Goal: Go to known website: Go to known website

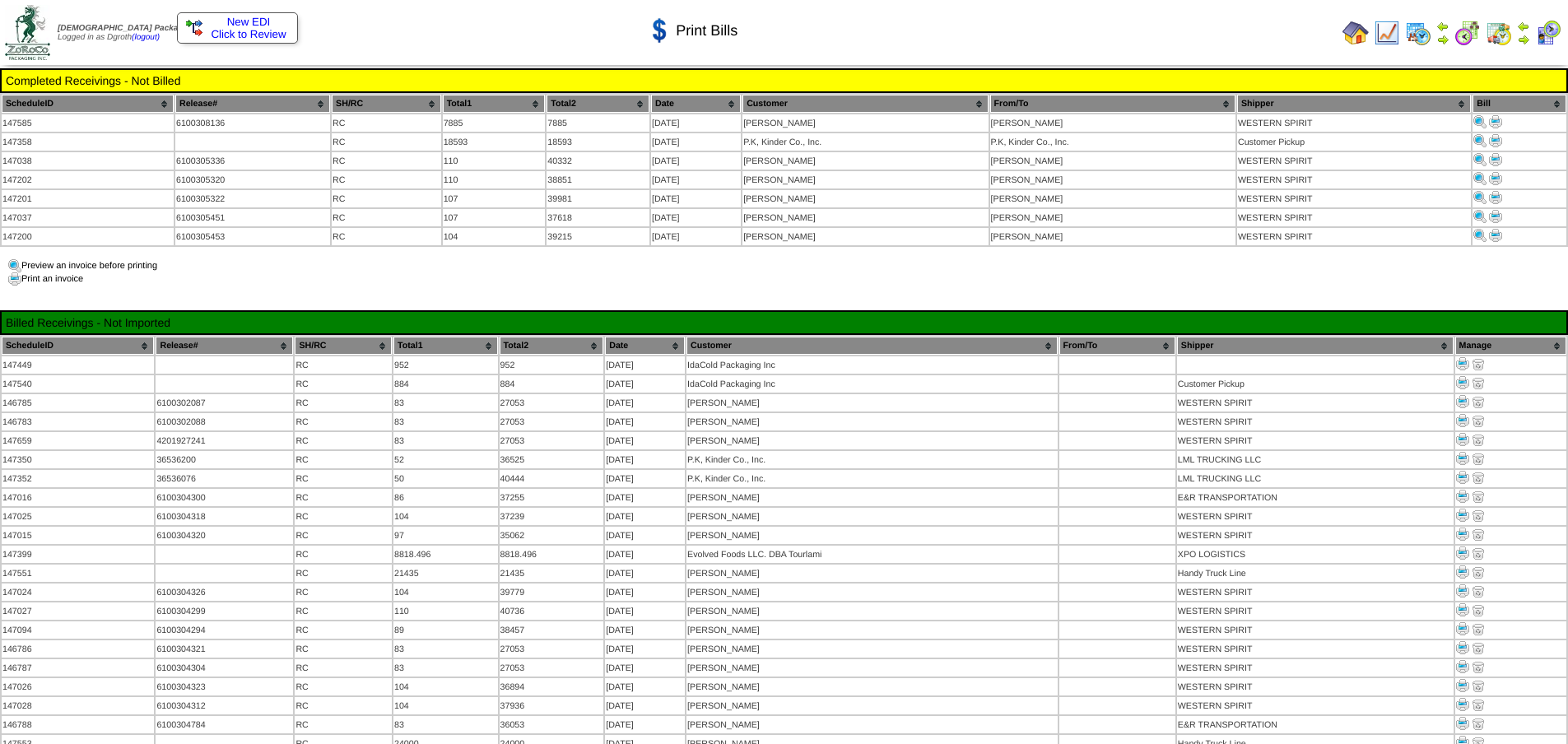
click at [1358, 30] on img at bounding box center [1355, 33] width 26 height 26
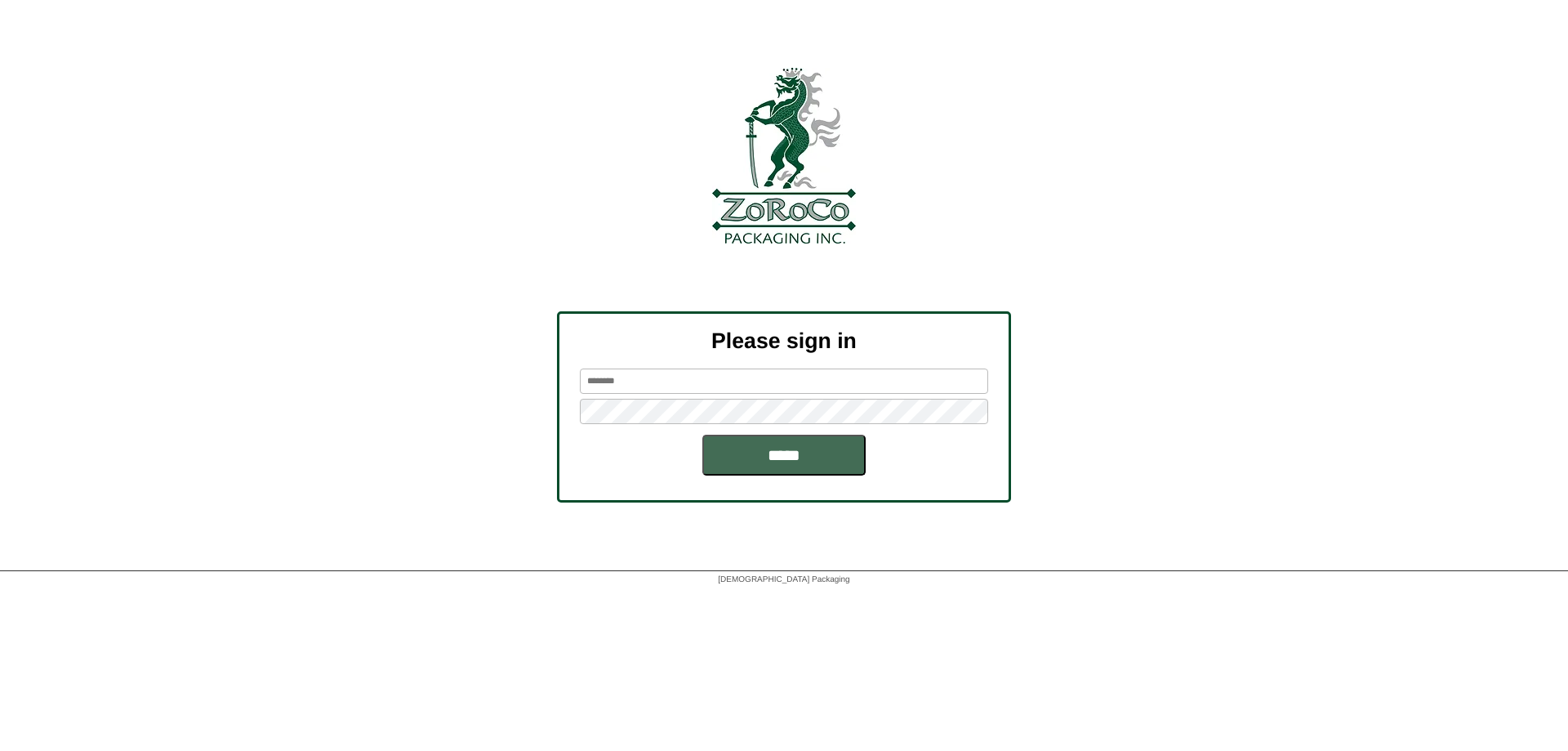
type input "******"
click at [784, 458] on input "*****" at bounding box center [784, 455] width 163 height 41
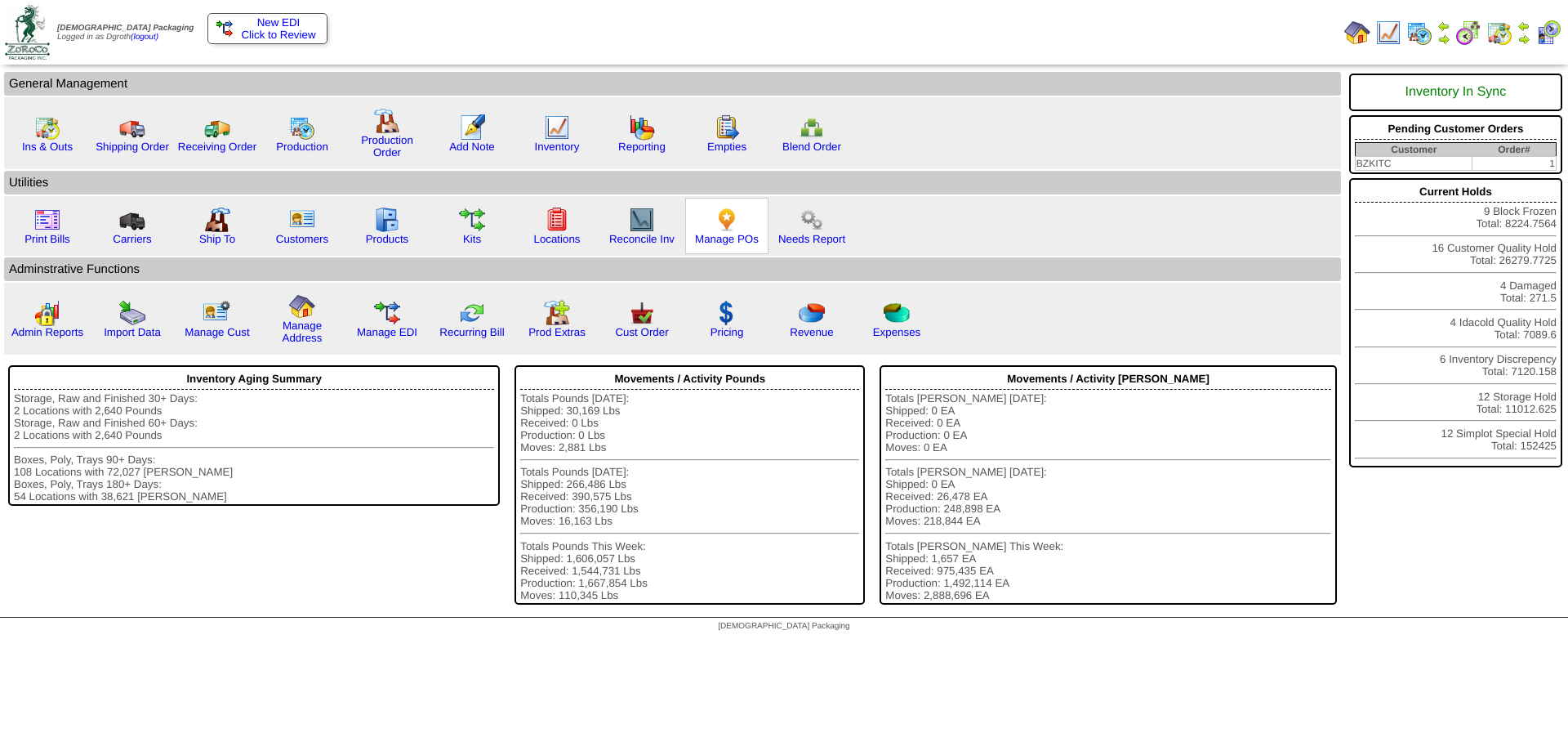
click at [727, 220] on img at bounding box center [727, 220] width 26 height 26
